Goal: Task Accomplishment & Management: Manage account settings

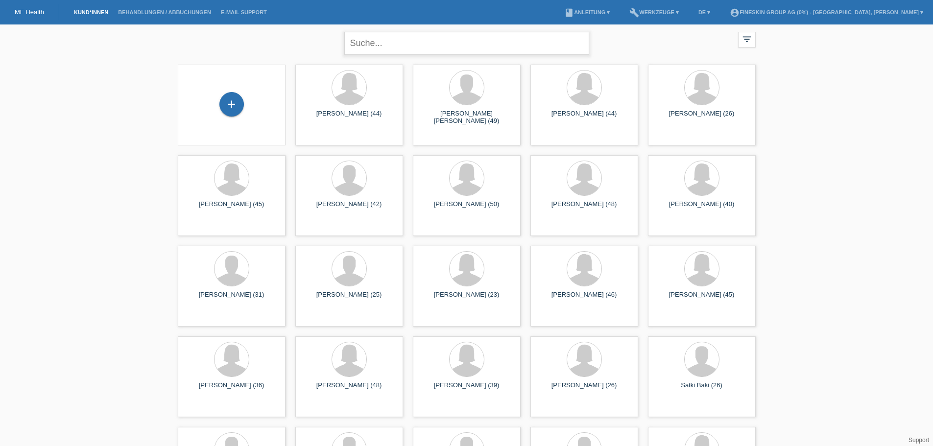
click at [388, 41] on input "text" at bounding box center [466, 43] width 245 height 23
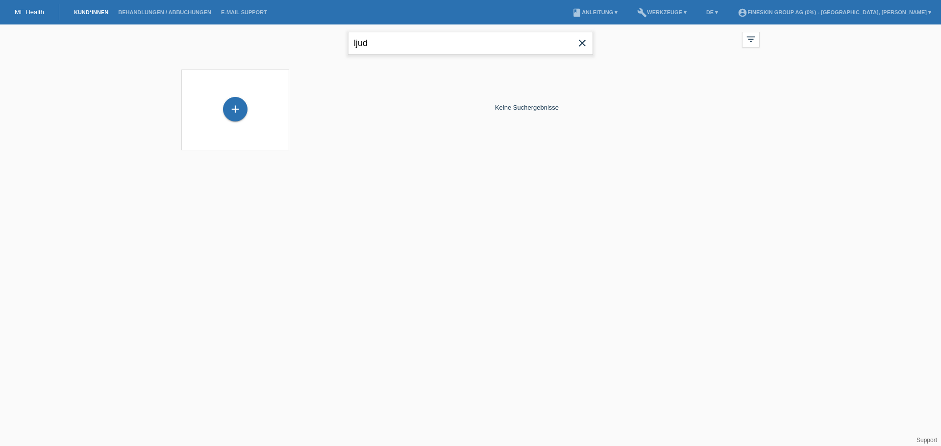
type input "ljud"
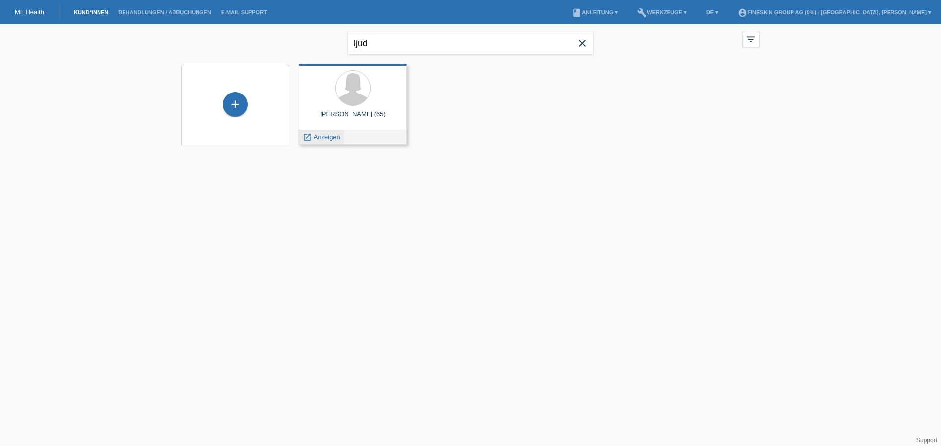
click at [337, 136] on span "Anzeigen" at bounding box center [327, 136] width 26 height 7
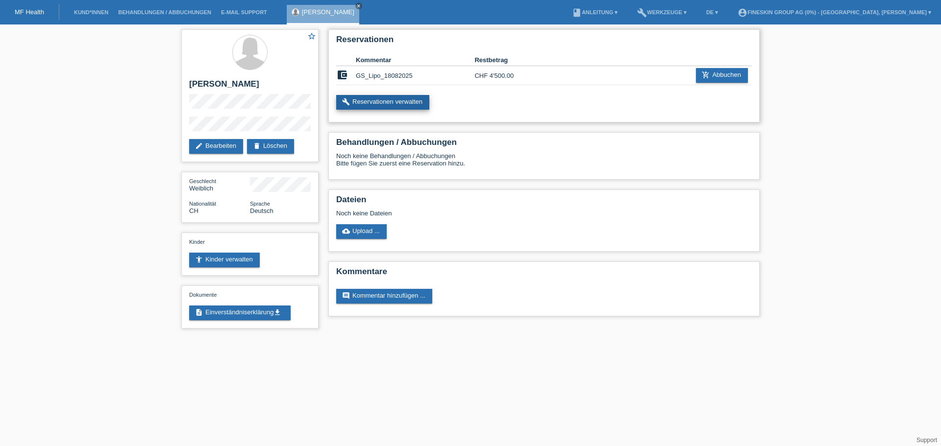
click at [400, 106] on link "build Reservationen verwalten" at bounding box center [382, 102] width 93 height 15
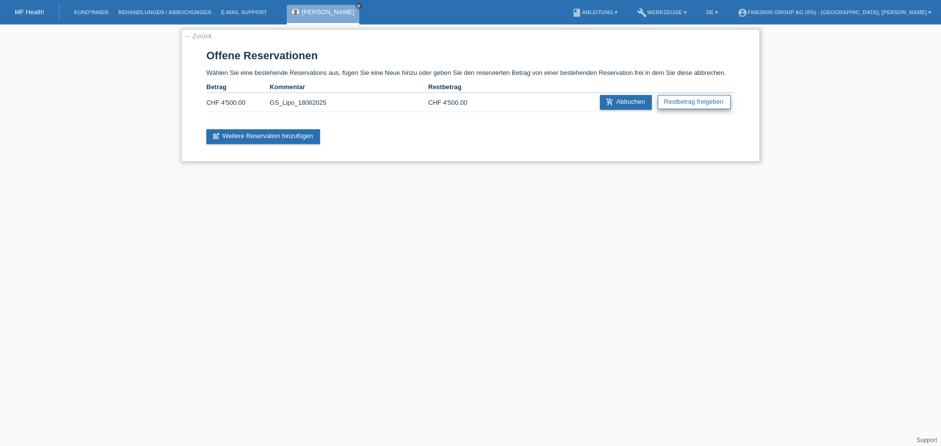
click at [675, 104] on link "Restbetrag freigeben" at bounding box center [693, 102] width 73 height 14
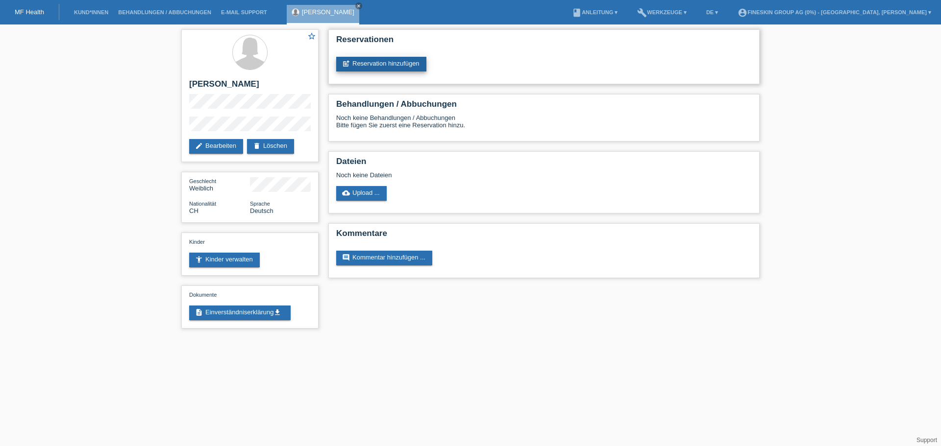
click at [409, 65] on link "post_add Reservation hinzufügen" at bounding box center [381, 64] width 90 height 15
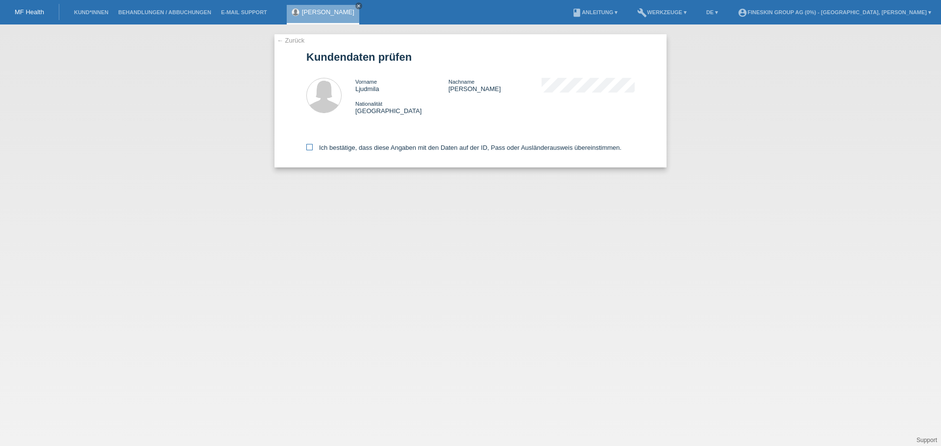
click at [430, 150] on label "Ich bestätige, dass diese Angaben mit den Daten auf der ID, Pass oder Ausländer…" at bounding box center [463, 147] width 315 height 7
click at [313, 150] on input "Ich bestätige, dass diese Angaben mit den Daten auf der ID, Pass oder Ausländer…" at bounding box center [309, 147] width 6 height 6
checkbox input "true"
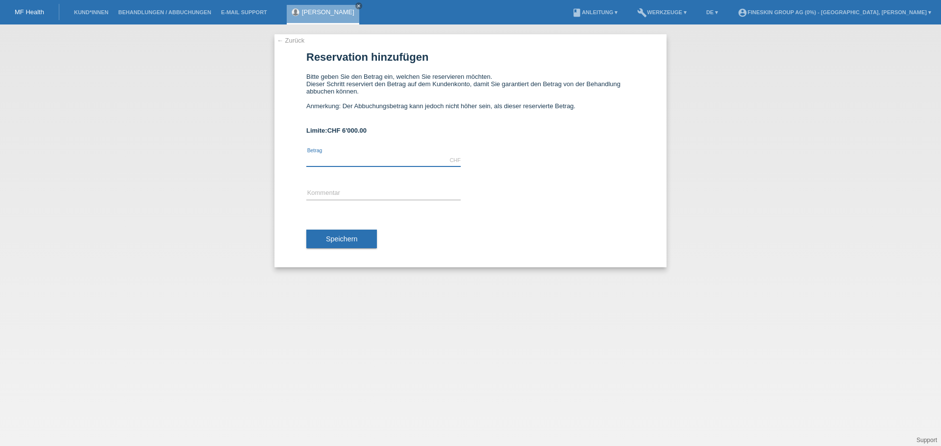
click at [358, 162] on input "text" at bounding box center [383, 160] width 154 height 12
type input "4600.00"
click at [357, 189] on input "text" at bounding box center [383, 194] width 154 height 12
type input "GS_Lipo_22082025"
click at [341, 241] on span "Speichern" at bounding box center [341, 239] width 31 height 8
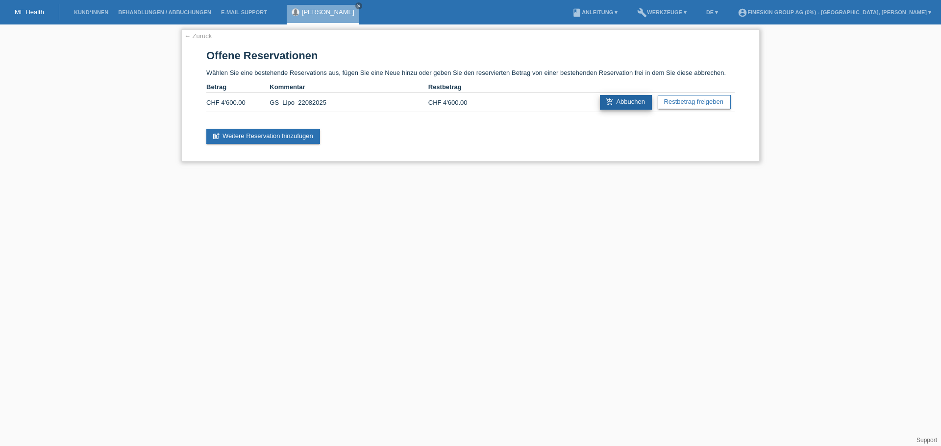
click at [629, 105] on link "add_shopping_cart Abbuchen" at bounding box center [626, 102] width 52 height 15
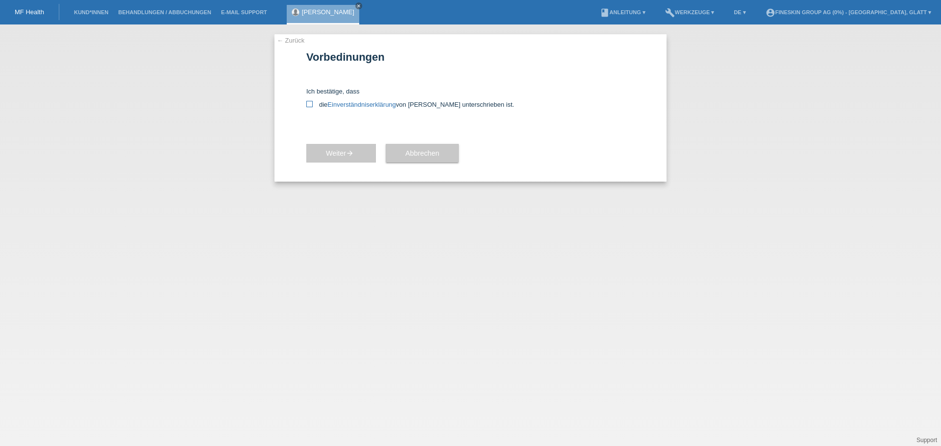
click at [310, 101] on icon at bounding box center [309, 104] width 6 height 6
click at [310, 101] on input "die Einverständniserklärung von der Kundin unterschrieben ist." at bounding box center [309, 104] width 6 height 6
checkbox input "true"
click at [354, 142] on div "Weiter arrow_forward" at bounding box center [341, 153] width 70 height 57
click at [354, 149] on icon "arrow_forward" at bounding box center [350, 153] width 8 height 8
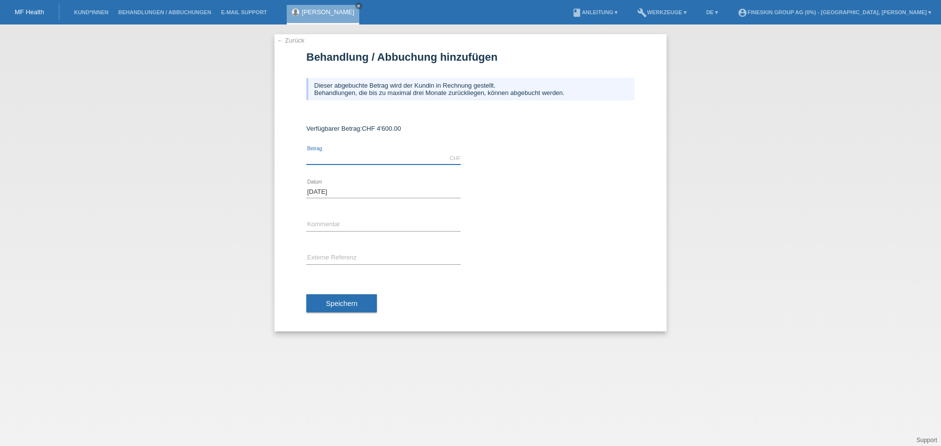
click at [375, 155] on input "text" at bounding box center [383, 158] width 154 height 12
type input "4600.00"
click at [351, 226] on input "text" at bounding box center [383, 225] width 154 height 12
type input "GS_Lipo_22082025"
click at [358, 306] on button "Speichern" at bounding box center [341, 303] width 71 height 19
